Goal: Communication & Community: Ask a question

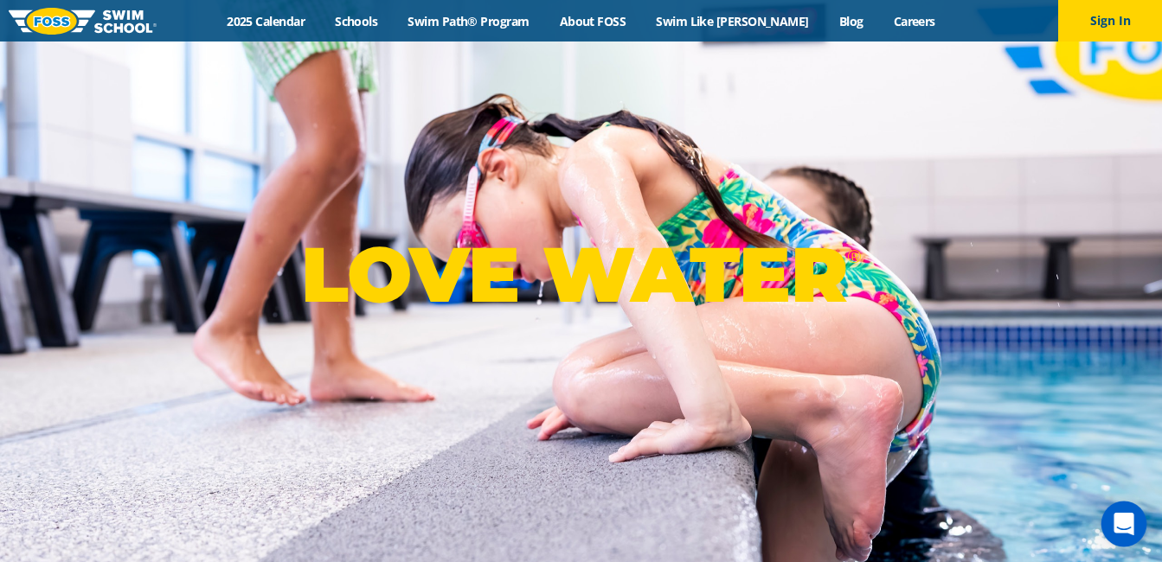
click at [1124, 519] on icon "Open Intercom Messenger" at bounding box center [1123, 524] width 20 height 22
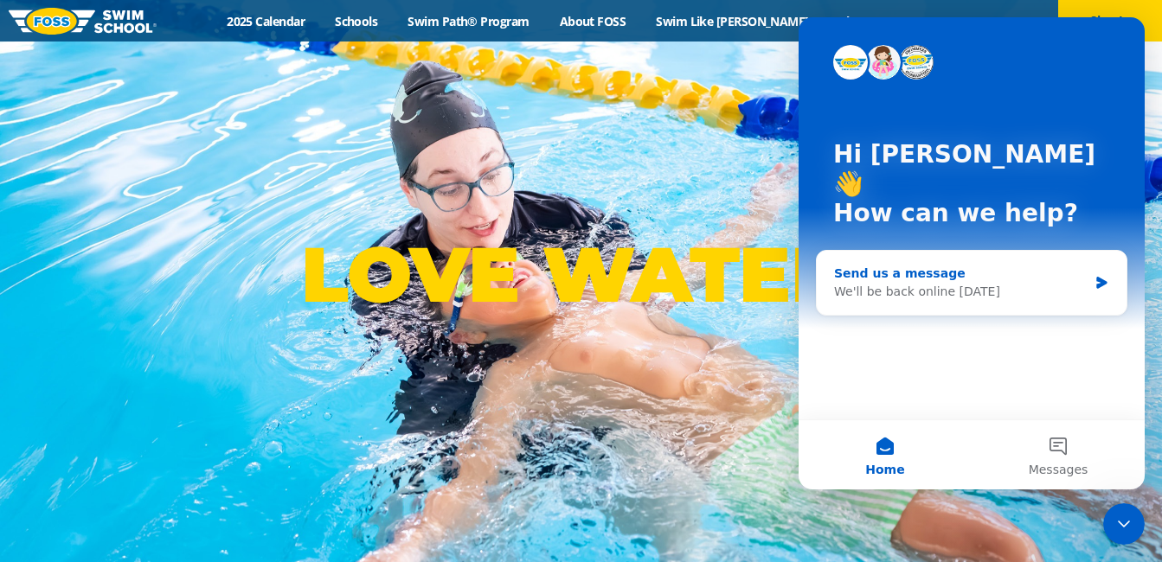
click at [880, 265] on div "Send us a message" at bounding box center [961, 274] width 254 height 18
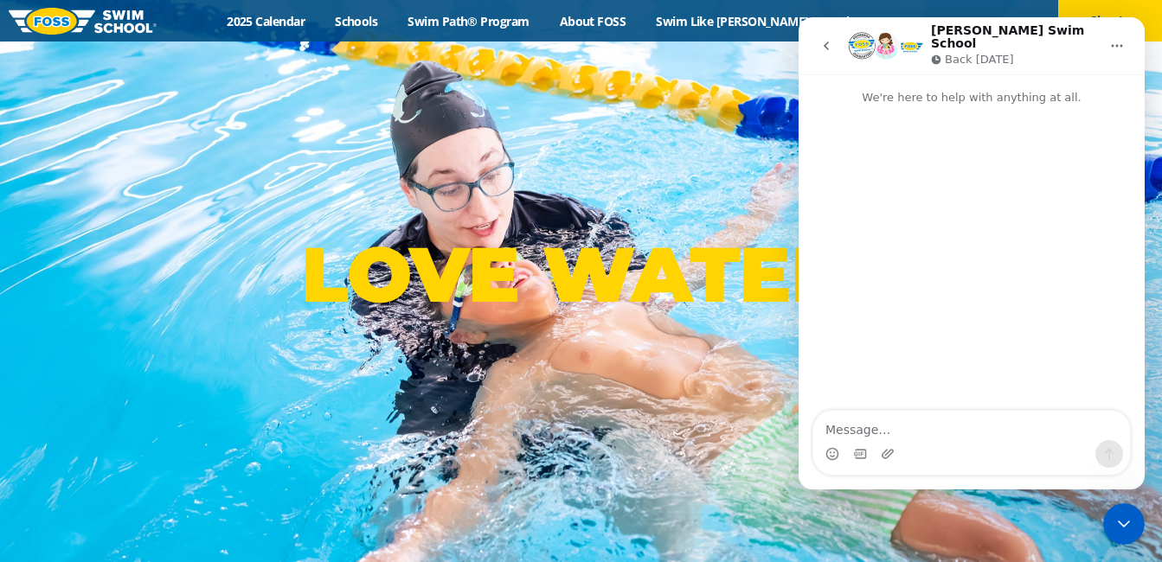
click at [837, 433] on textarea "Message…" at bounding box center [971, 425] width 317 height 29
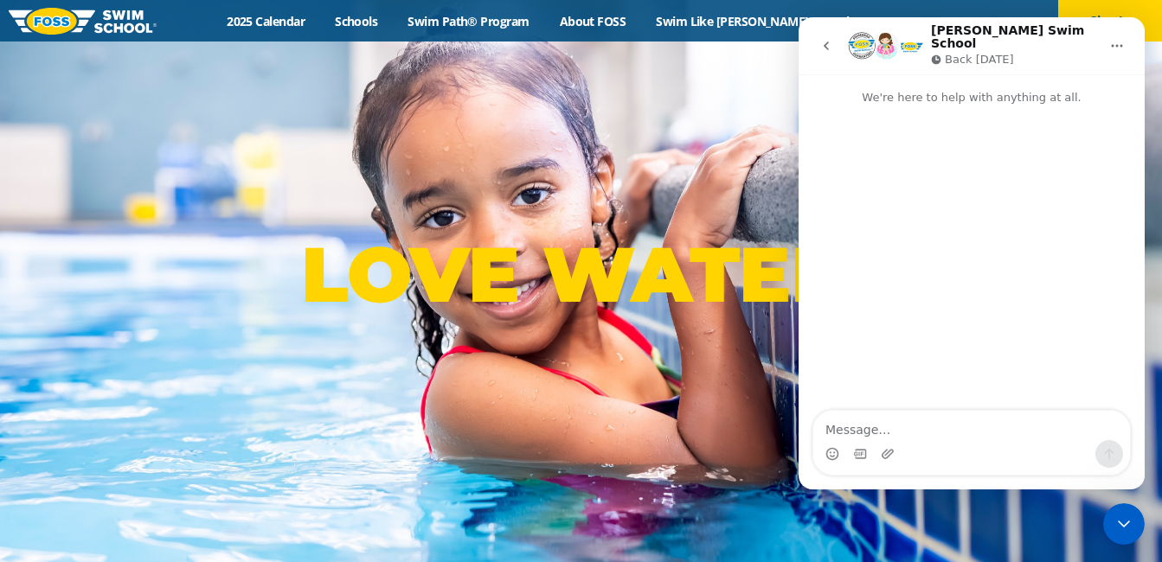
type textarea "W"
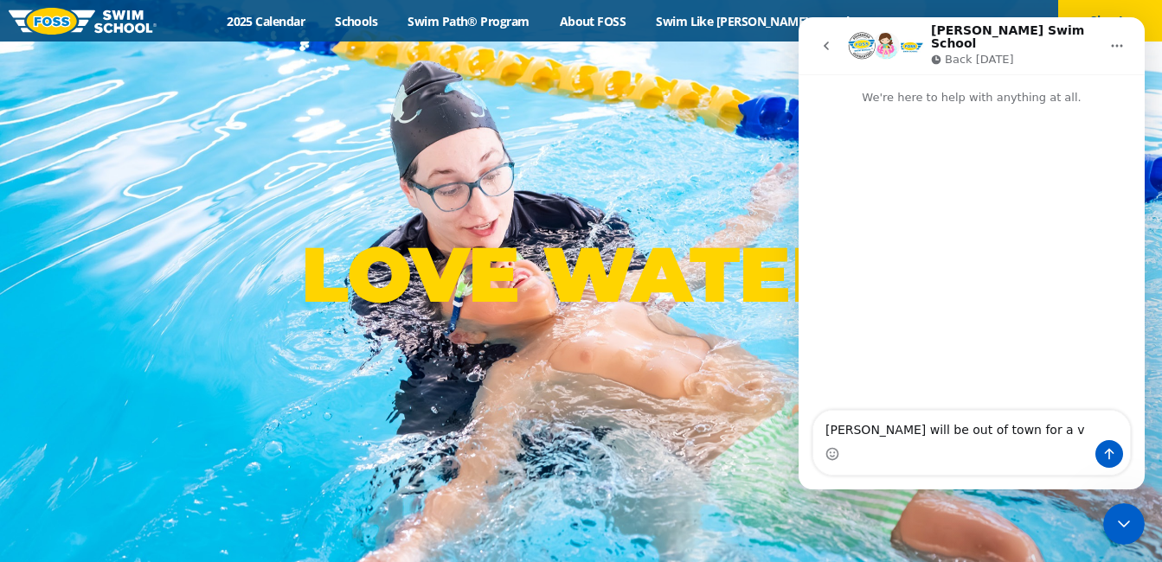
type textarea "[PERSON_NAME] will be out of town for a v"
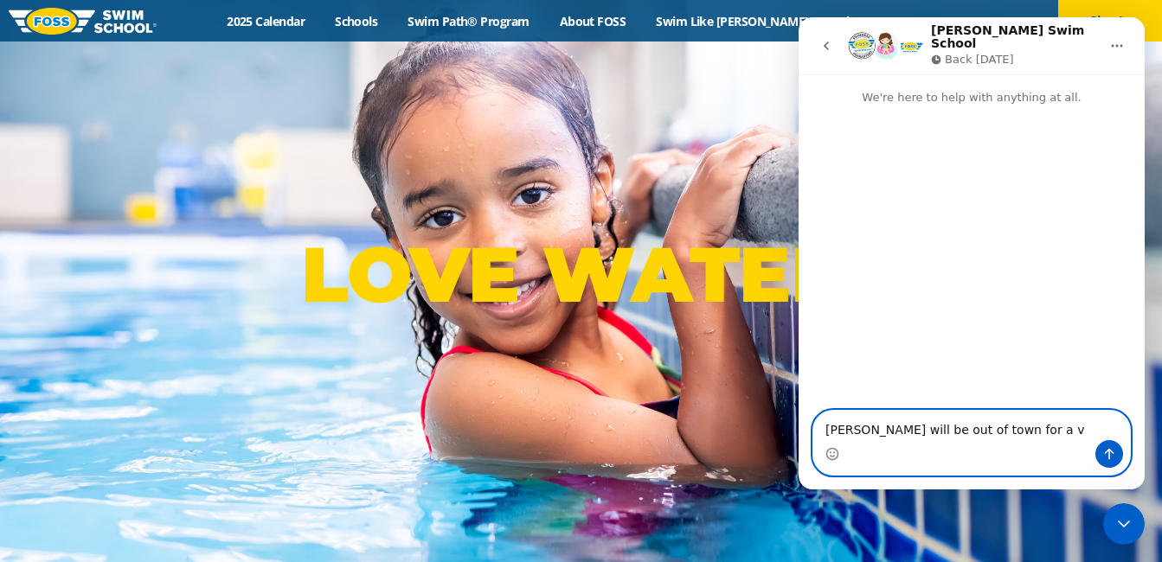
click at [1062, 425] on textarea "[PERSON_NAME] will be out of town for a v" at bounding box center [971, 425] width 317 height 29
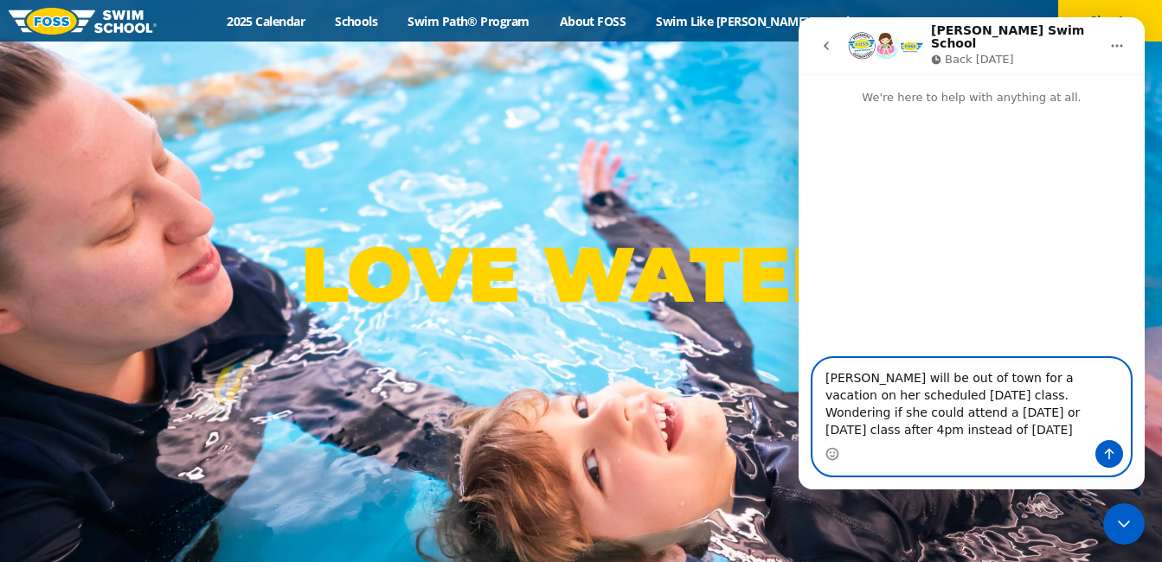
type textarea "[PERSON_NAME] will be out of town for a vacation on her scheduled [DATE] class.…"
